Goal: Navigation & Orientation: Find specific page/section

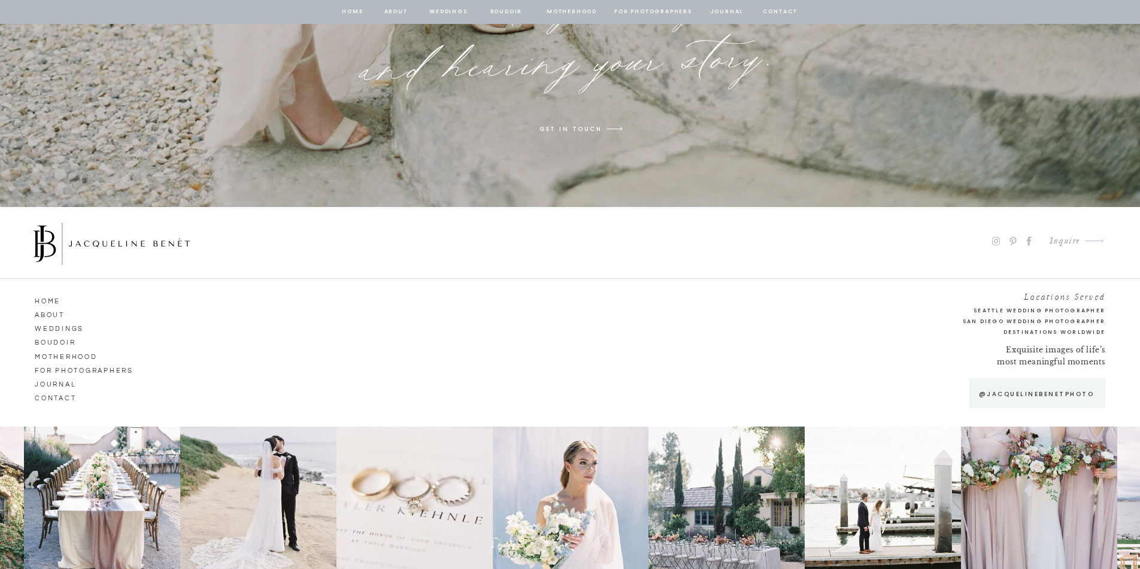
scroll to position [9221, 0]
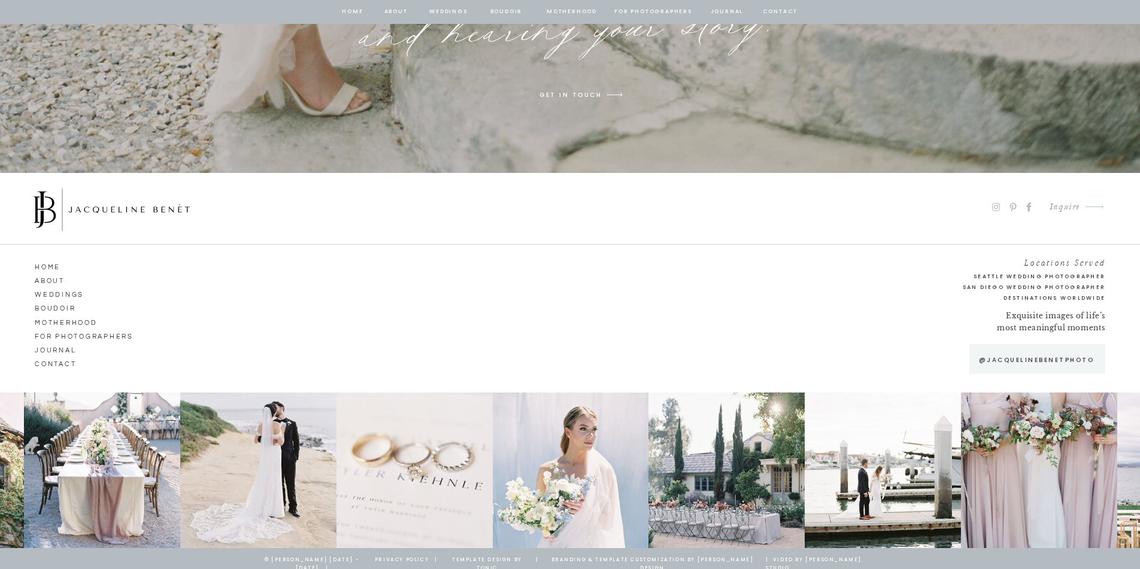
click at [77, 293] on nav "Weddings" at bounding box center [69, 293] width 68 height 11
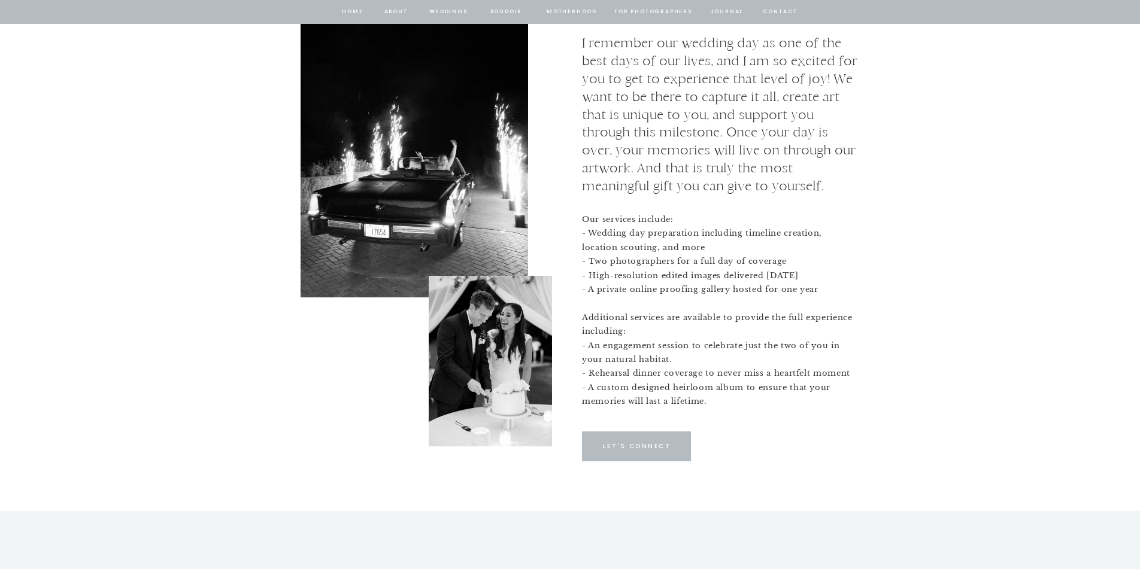
scroll to position [4766, 0]
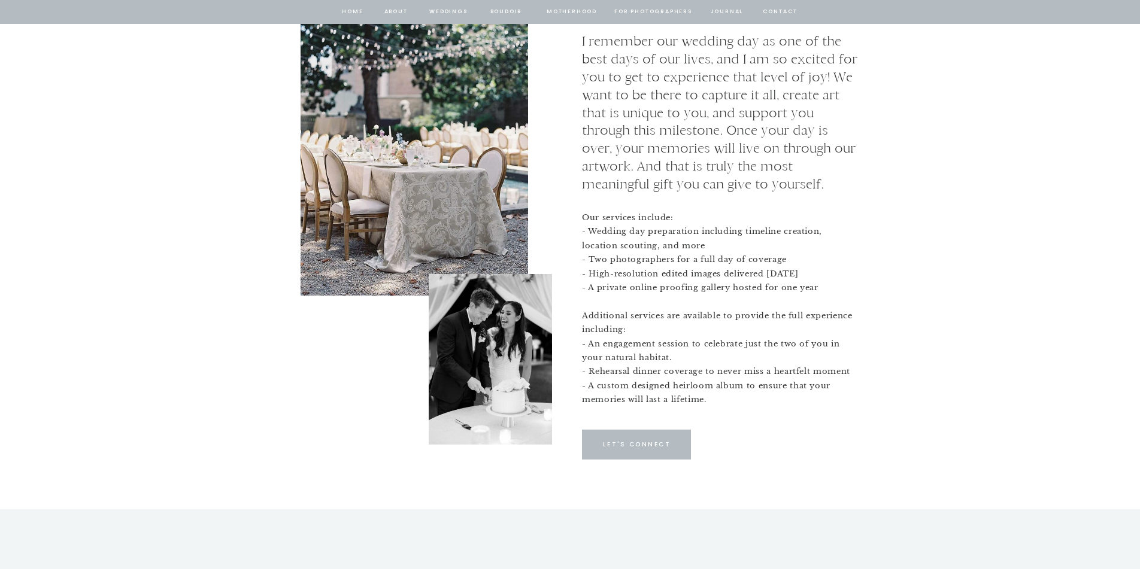
click at [650, 453] on div at bounding box center [636, 445] width 109 height 30
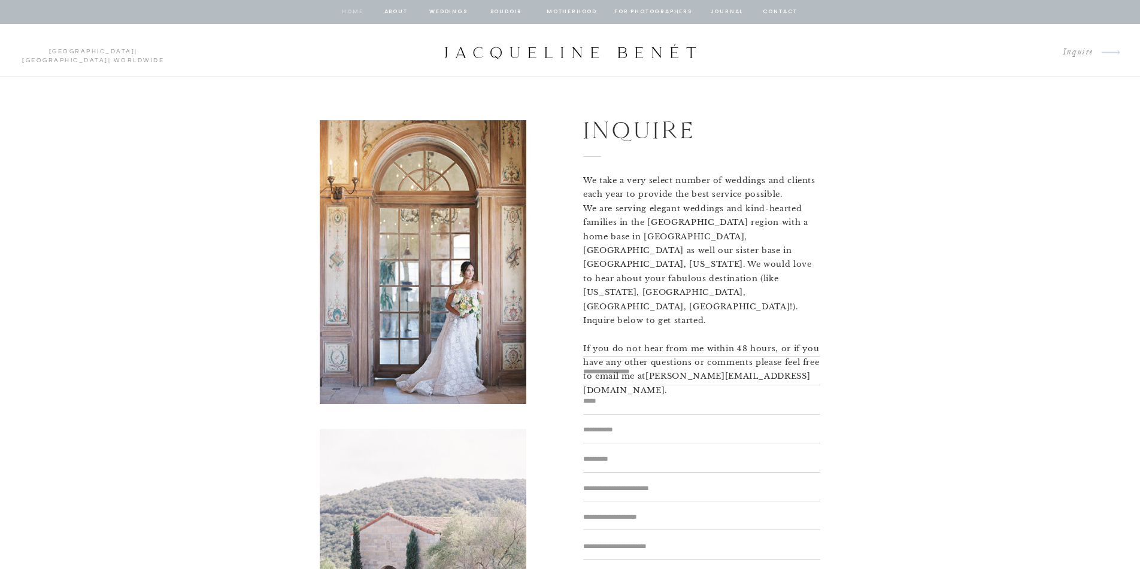
click at [354, 9] on nav "home" at bounding box center [352, 12] width 23 height 11
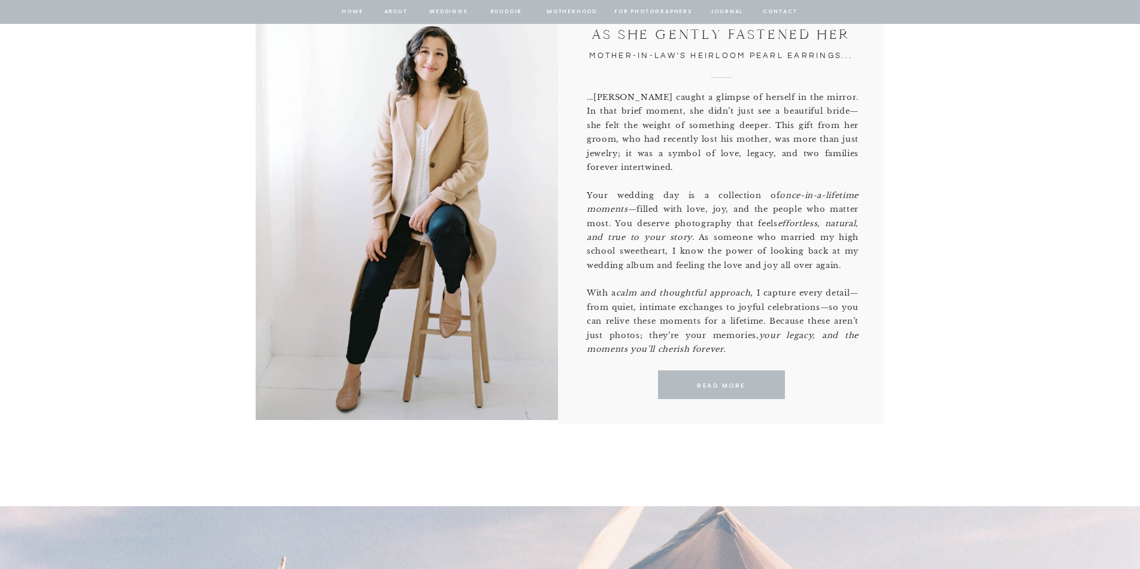
scroll to position [691, 0]
